Goal: Information Seeking & Learning: Learn about a topic

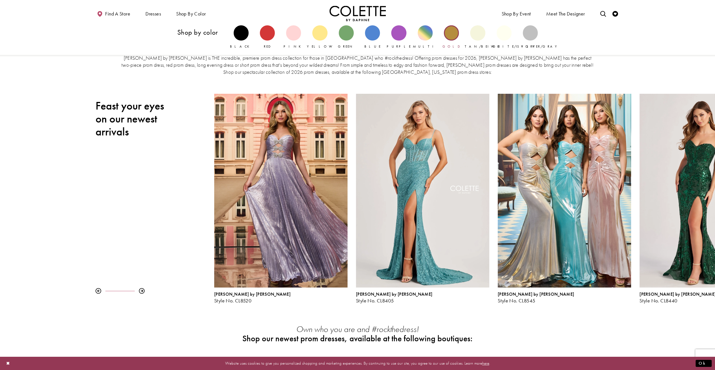
click at [454, 37] on div "Primary block" at bounding box center [451, 32] width 15 height 15
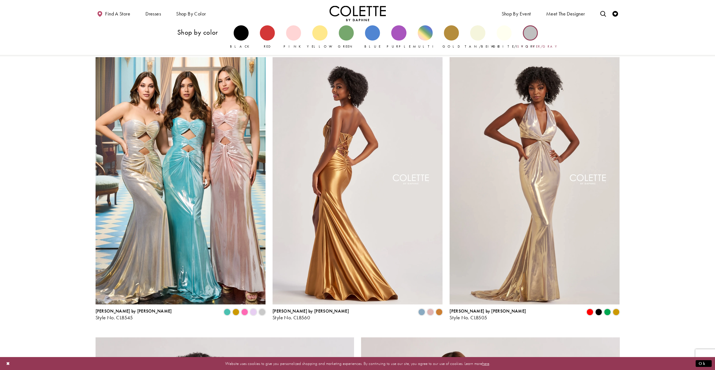
click at [533, 34] on div "Primary block" at bounding box center [530, 32] width 15 height 15
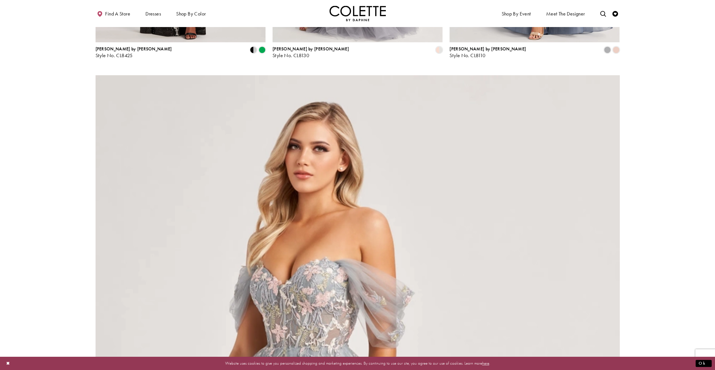
scroll to position [282, 0]
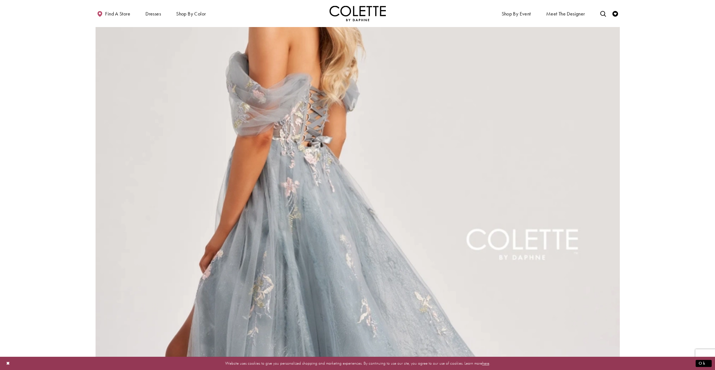
scroll to position [479, 0]
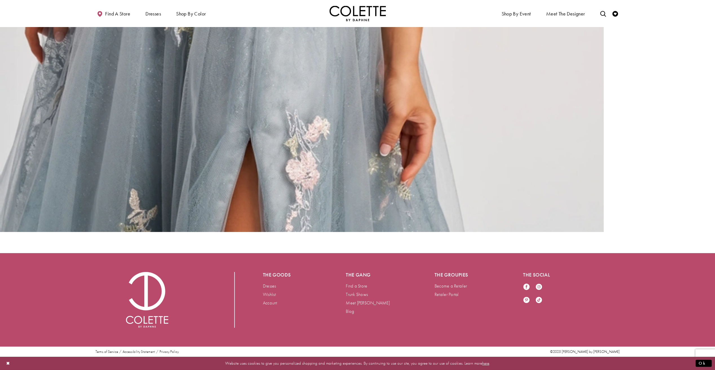
scroll to position [1690, 0]
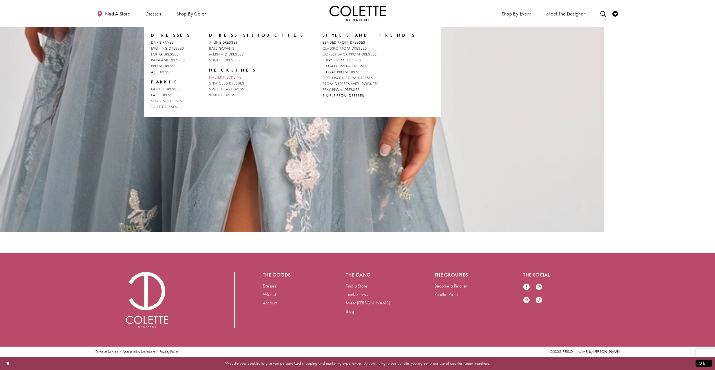
click at [217, 76] on span "HALTER NECKLINE" at bounding box center [225, 77] width 32 height 5
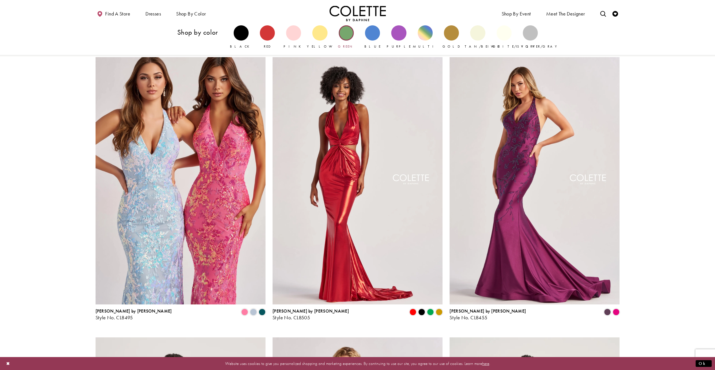
click at [347, 32] on div "Primary block" at bounding box center [346, 32] width 15 height 15
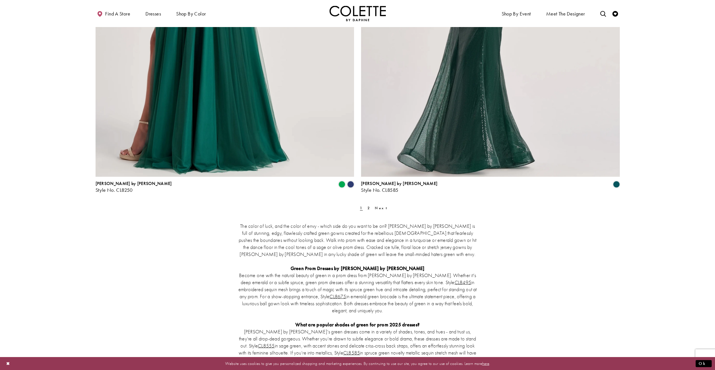
scroll to position [1381, 0]
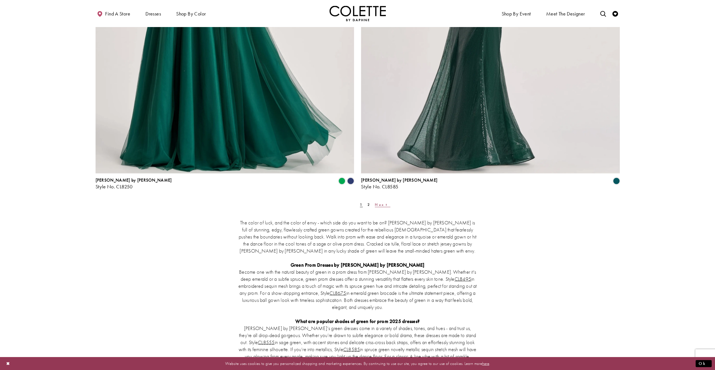
click at [375, 203] on span "Next" at bounding box center [382, 204] width 15 height 5
